Goal: Task Accomplishment & Management: Manage account settings

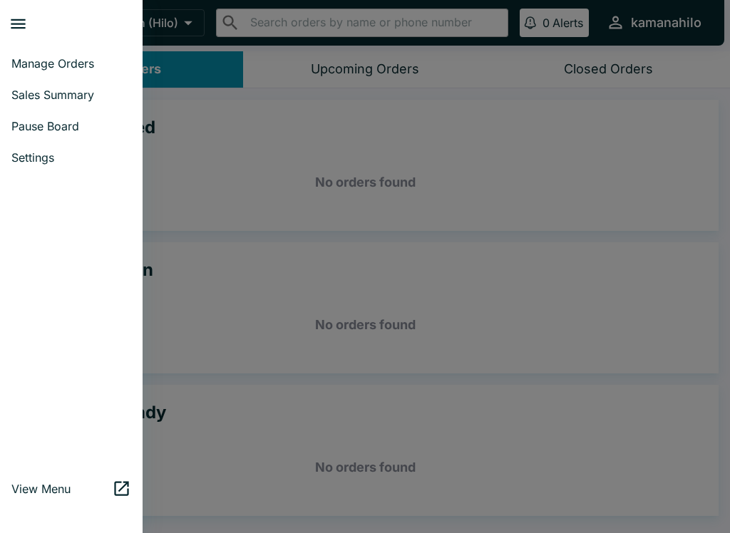
click at [55, 125] on span "Pause Board" at bounding box center [71, 126] width 120 height 14
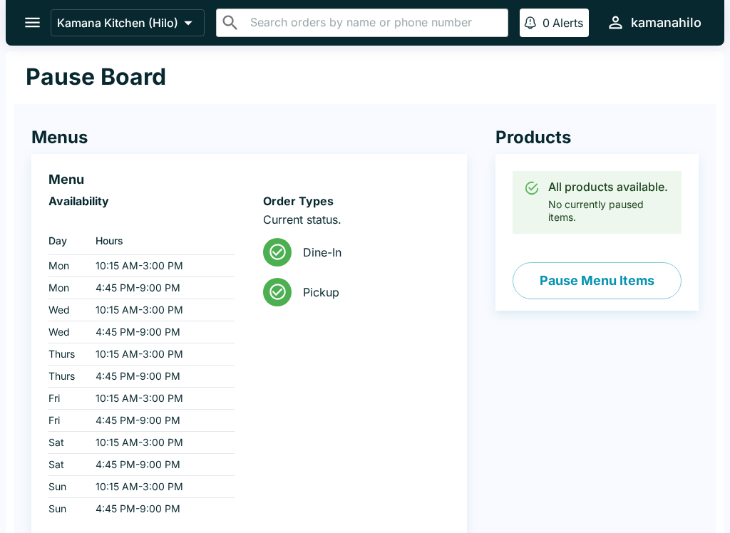
click at [618, 284] on button "Pause Menu Items" at bounding box center [596, 280] width 169 height 37
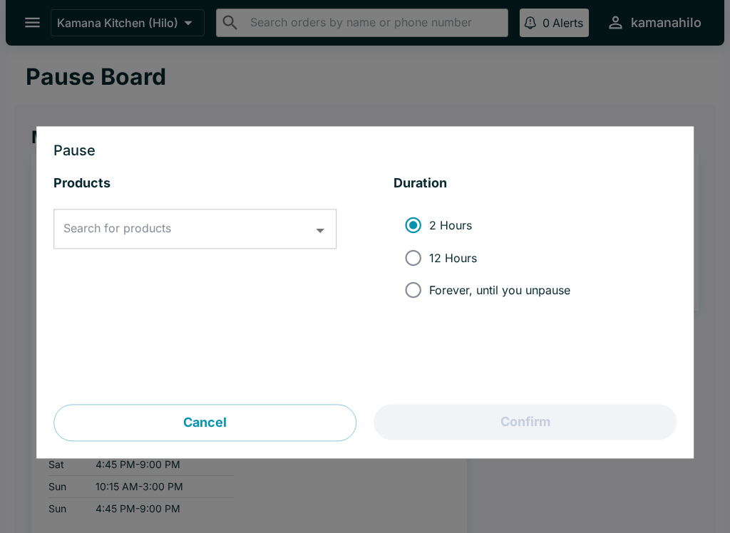
click at [244, 219] on input "Search for products" at bounding box center [184, 229] width 249 height 27
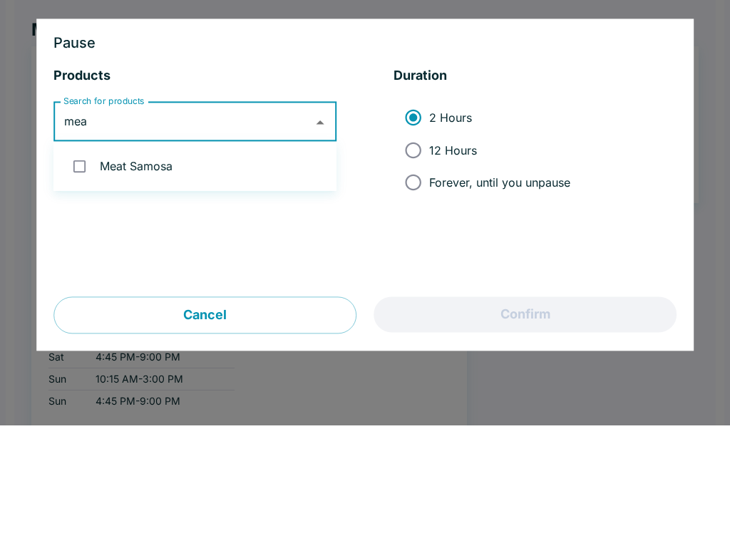
type input "meat"
click at [81, 259] on input "checkbox" at bounding box center [79, 273] width 29 height 29
checkbox input "true"
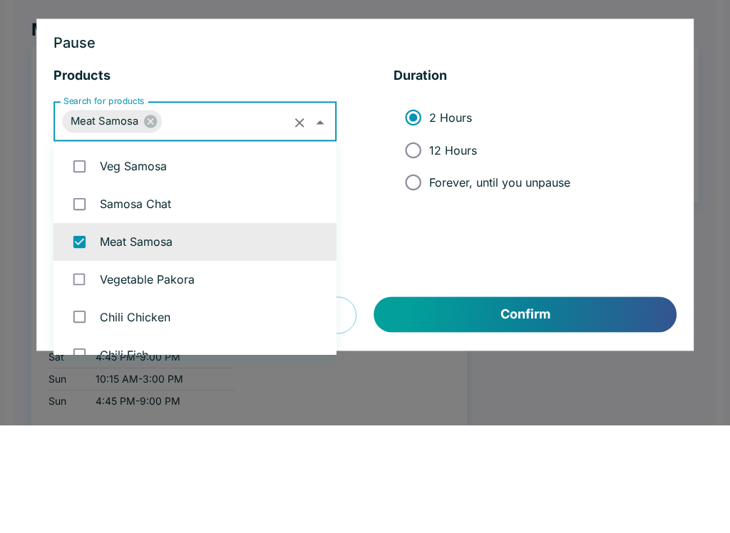
click at [419, 274] on input "Forever, until you unpause" at bounding box center [413, 290] width 32 height 32
radio input "true"
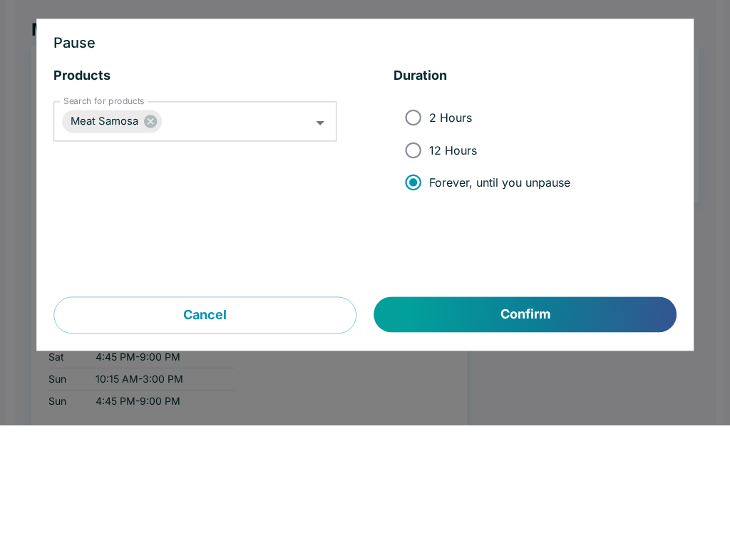
scroll to position [106, 0]
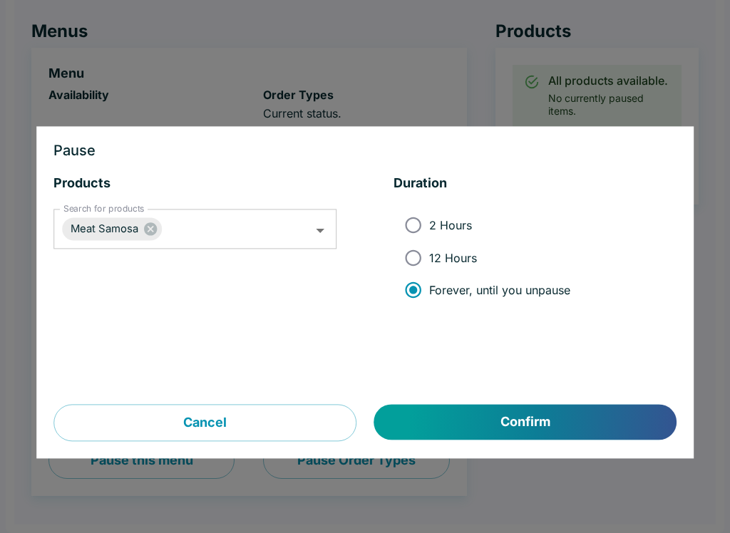
click at [551, 425] on button "Confirm" at bounding box center [525, 423] width 302 height 36
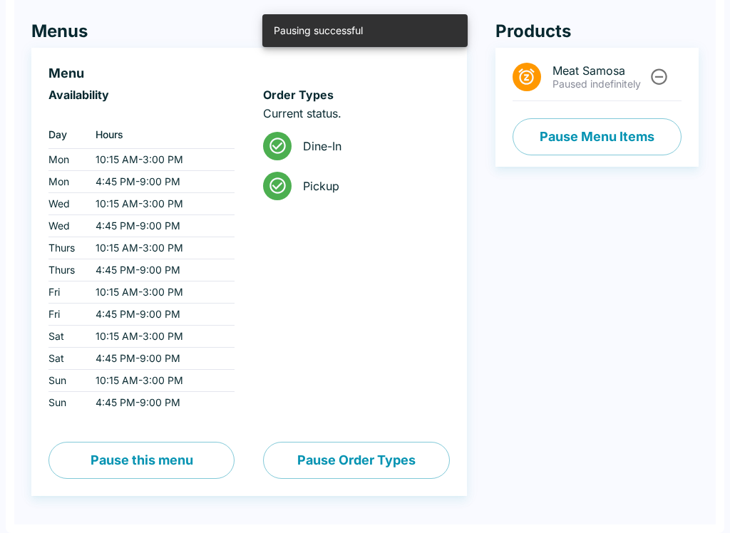
click at [639, 138] on button "Pause Menu Items" at bounding box center [596, 136] width 169 height 37
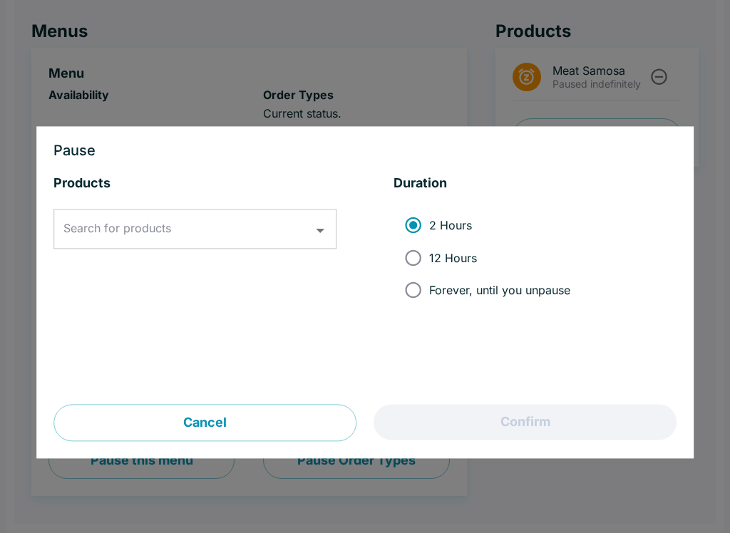
click at [237, 228] on input "Search for products" at bounding box center [184, 229] width 249 height 27
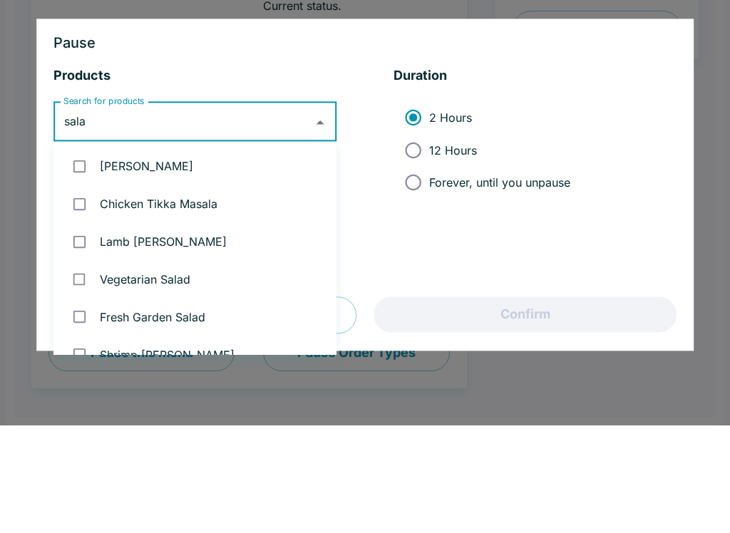
type input "salad"
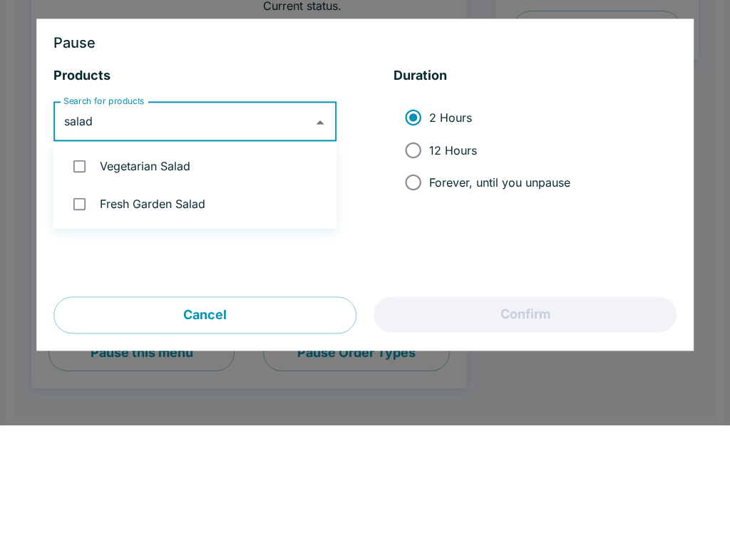
click at [70, 259] on input "checkbox" at bounding box center [79, 273] width 29 height 29
checkbox input "true"
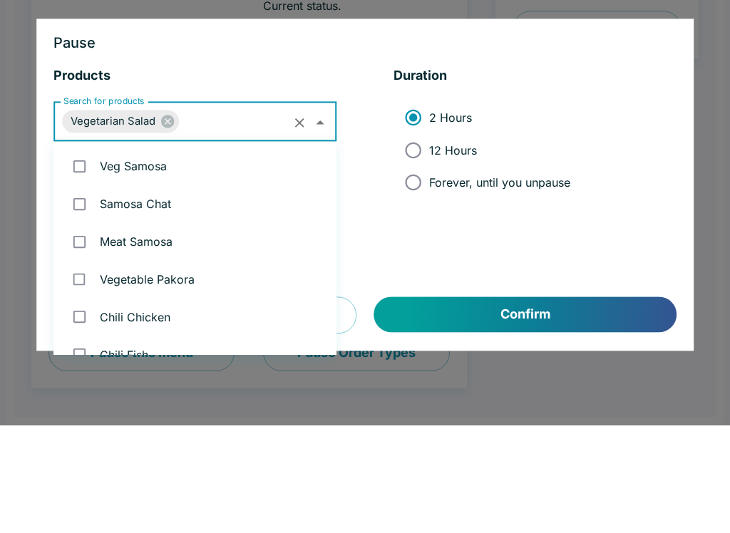
scroll to position [1035, 0]
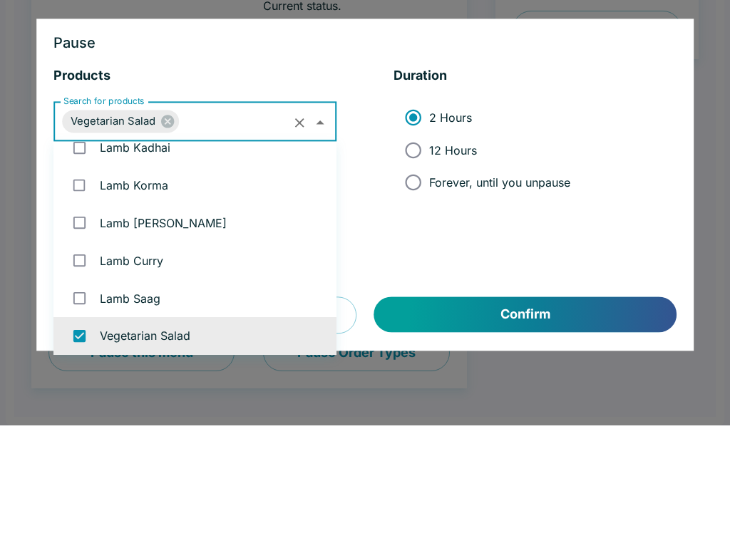
click at [424, 242] on input "12 Hours" at bounding box center [413, 258] width 32 height 32
radio input "true"
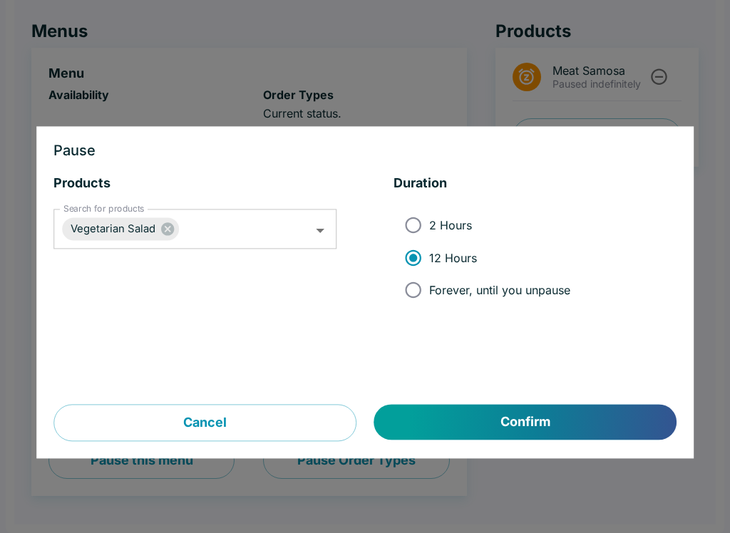
click at [554, 423] on button "Confirm" at bounding box center [525, 423] width 302 height 36
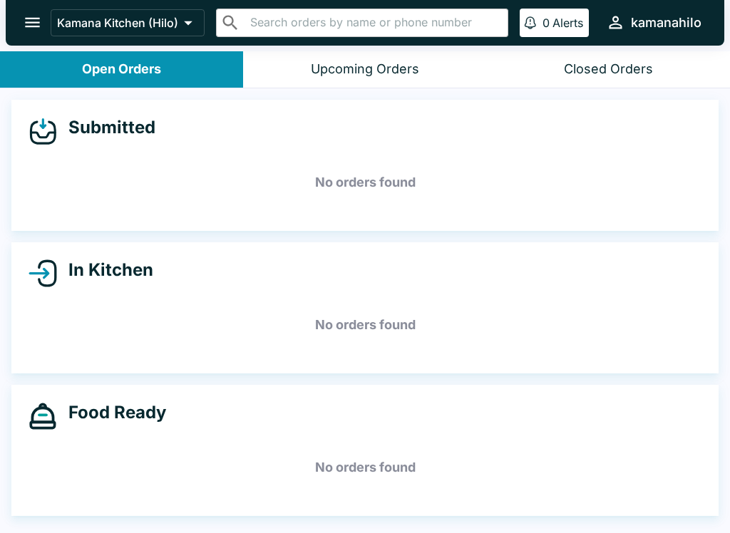
scroll to position [2, 0]
